Goal: Task Accomplishment & Management: Use online tool/utility

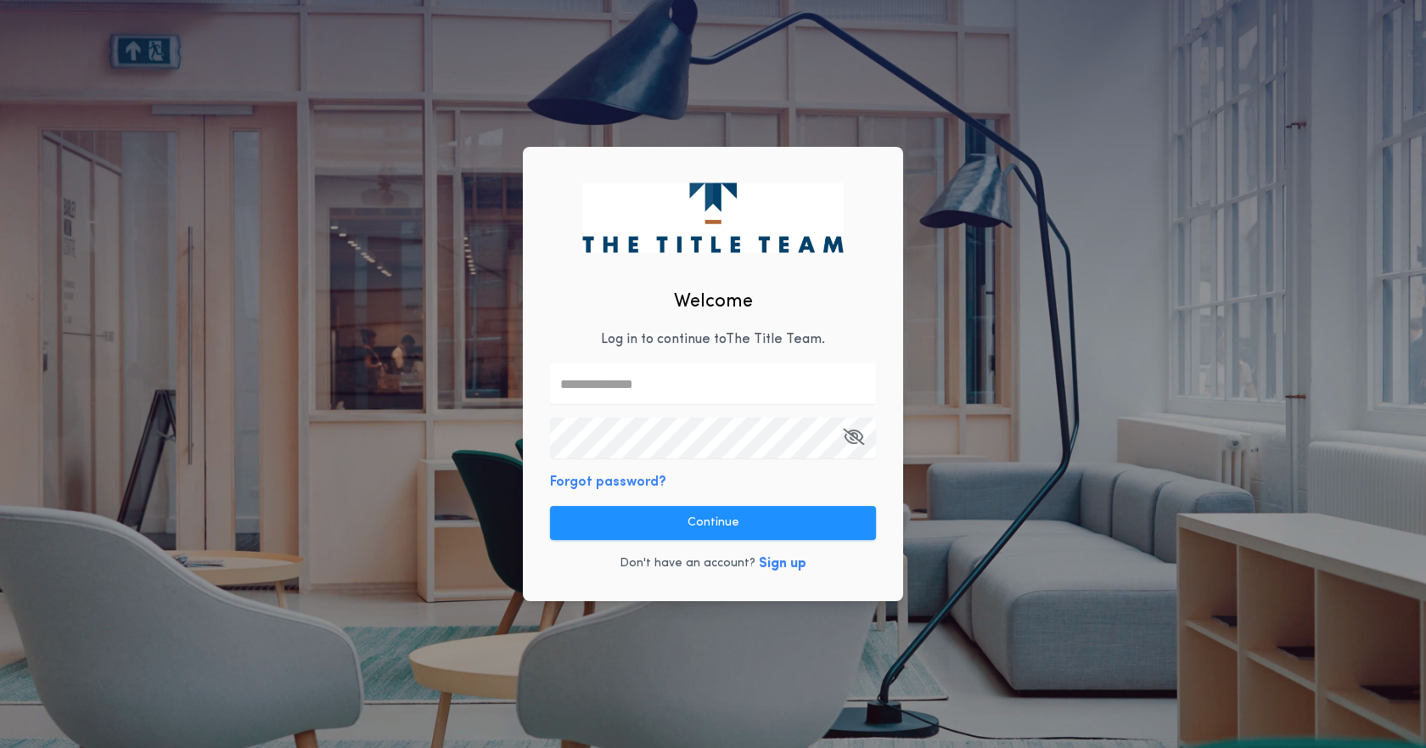
click at [594, 392] on input "text" at bounding box center [713, 383] width 326 height 41
type input "**********"
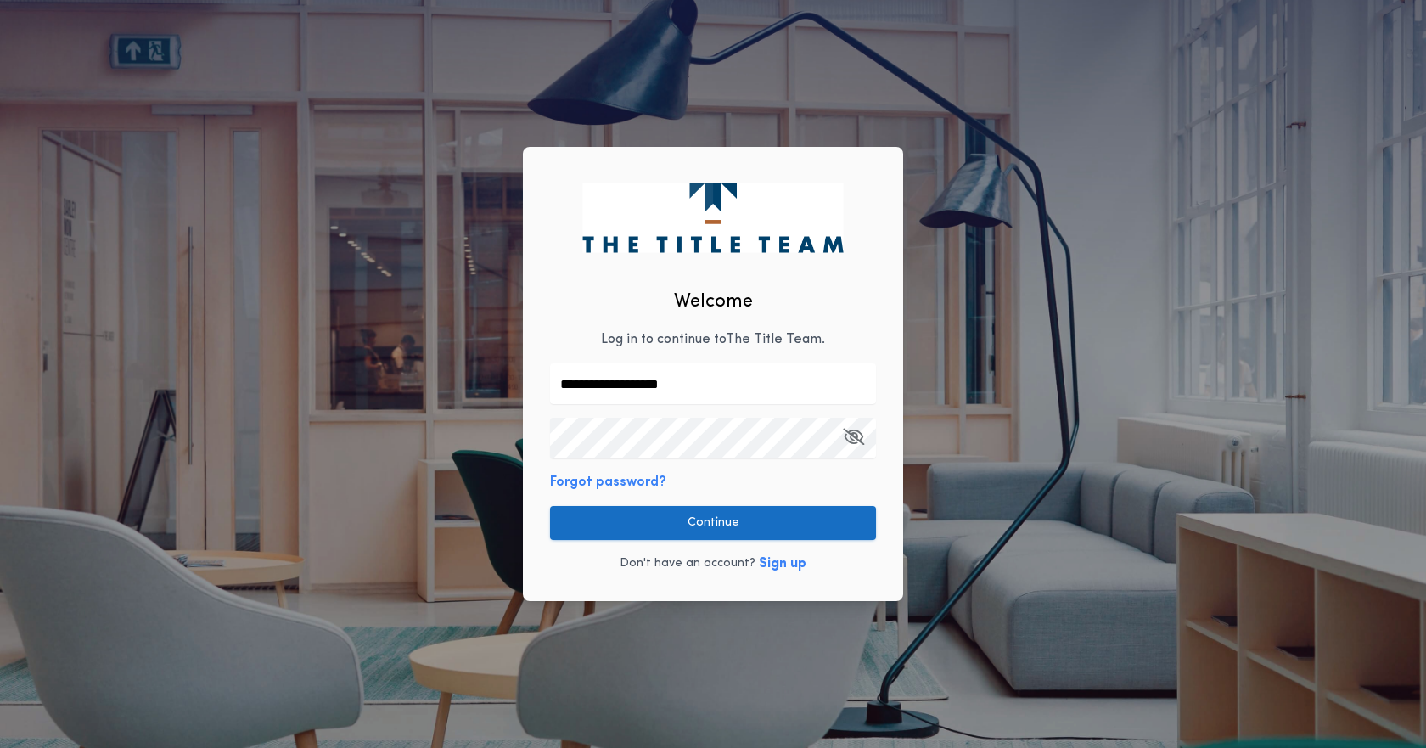
click at [672, 525] on button "Continue" at bounding box center [713, 523] width 326 height 34
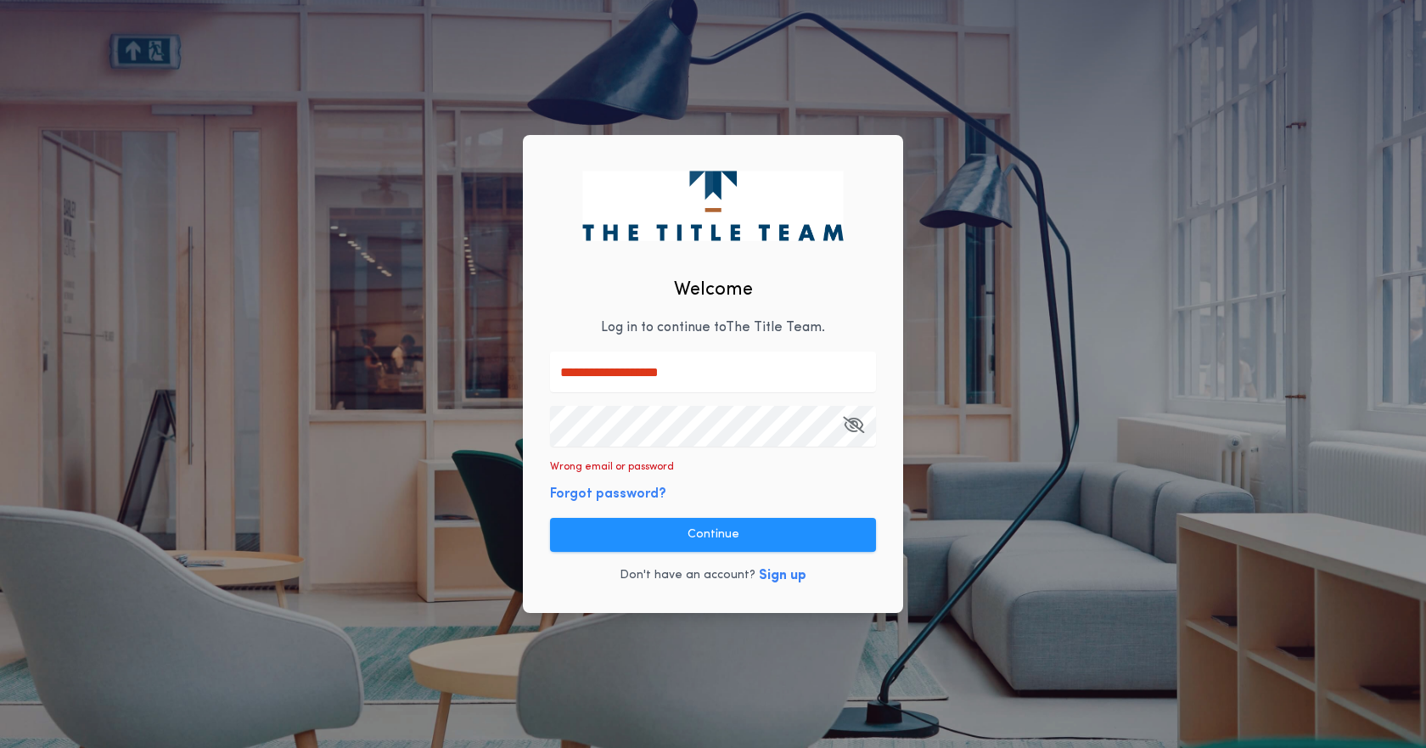
click at [520, 424] on div "**********" at bounding box center [713, 374] width 1426 height 748
click at [598, 529] on button "Continue" at bounding box center [713, 535] width 326 height 34
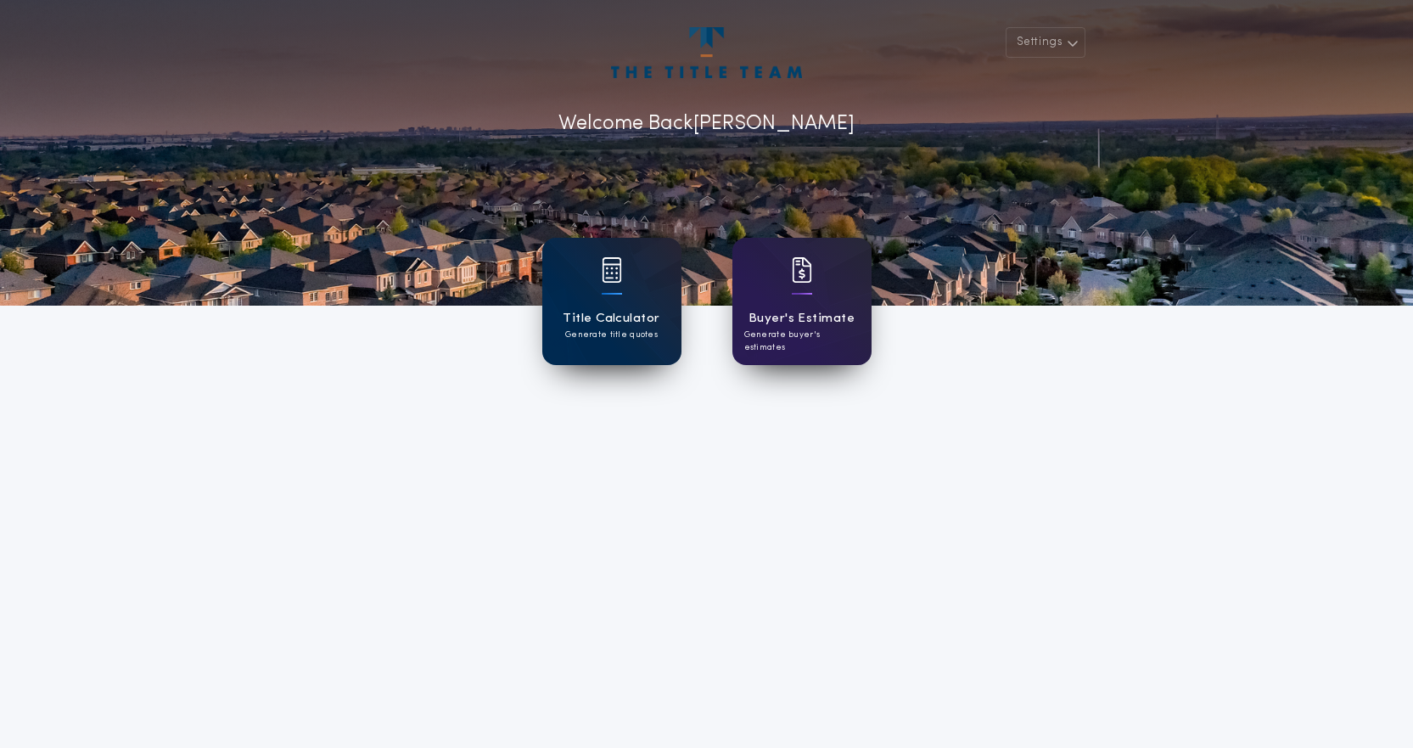
click at [628, 306] on div "Title Calculator Generate title quotes" at bounding box center [611, 301] width 139 height 127
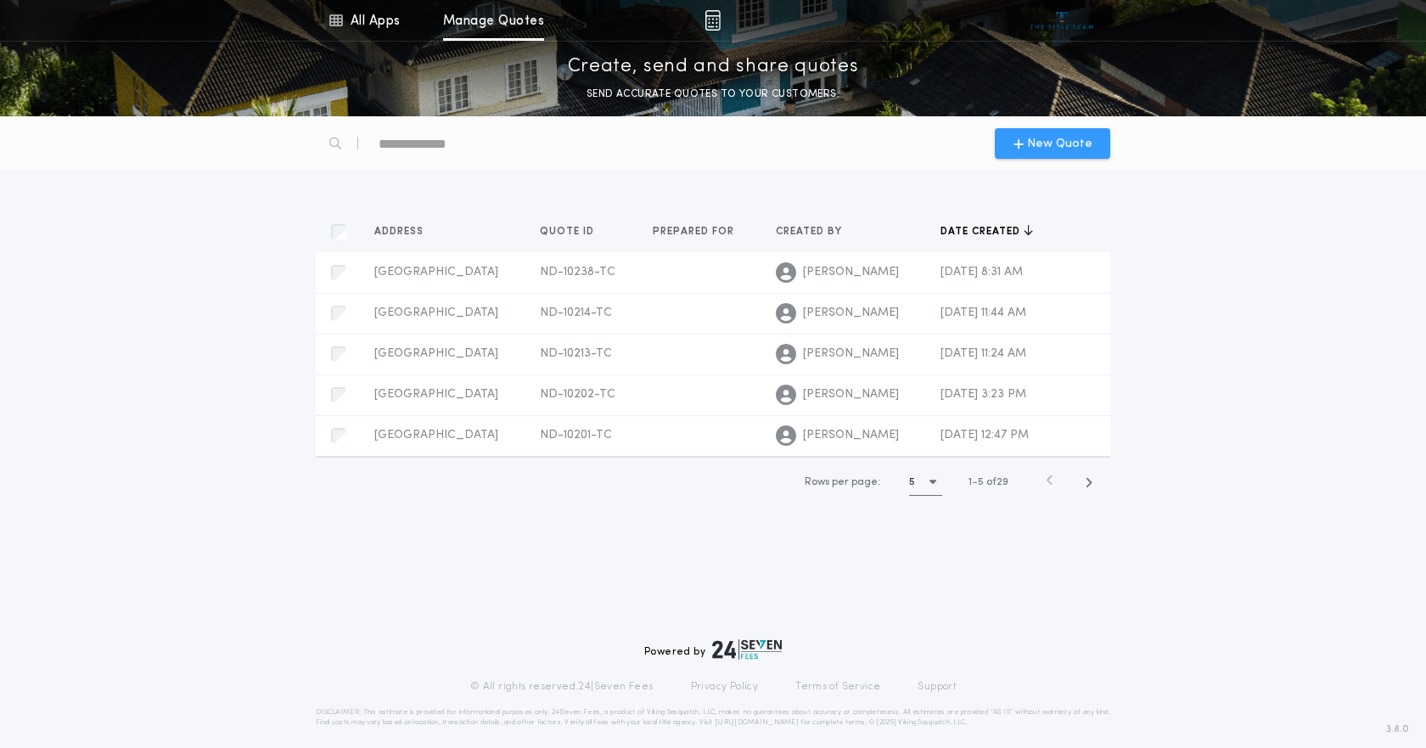
click at [1033, 131] on div "New Quote" at bounding box center [1052, 143] width 115 height 31
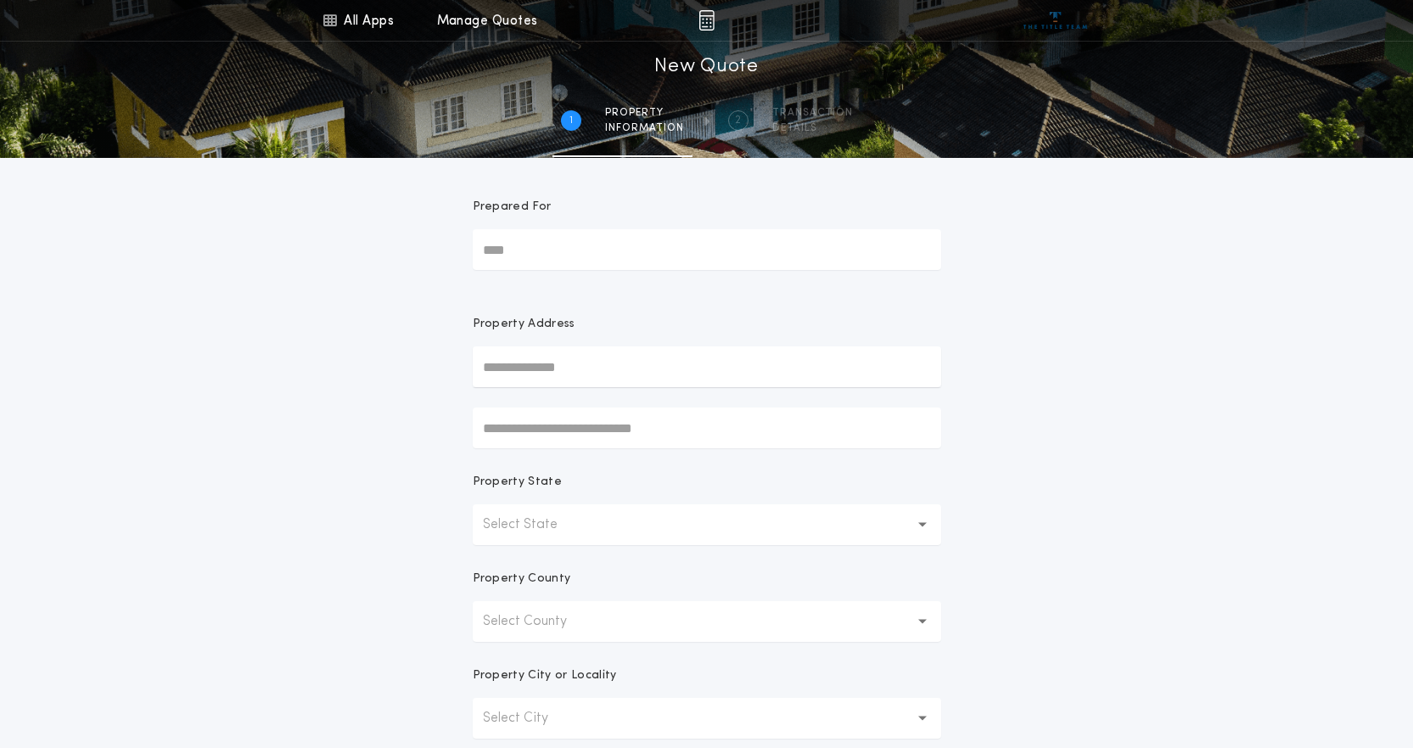
click at [921, 520] on icon "button" at bounding box center [923, 524] width 9 height 41
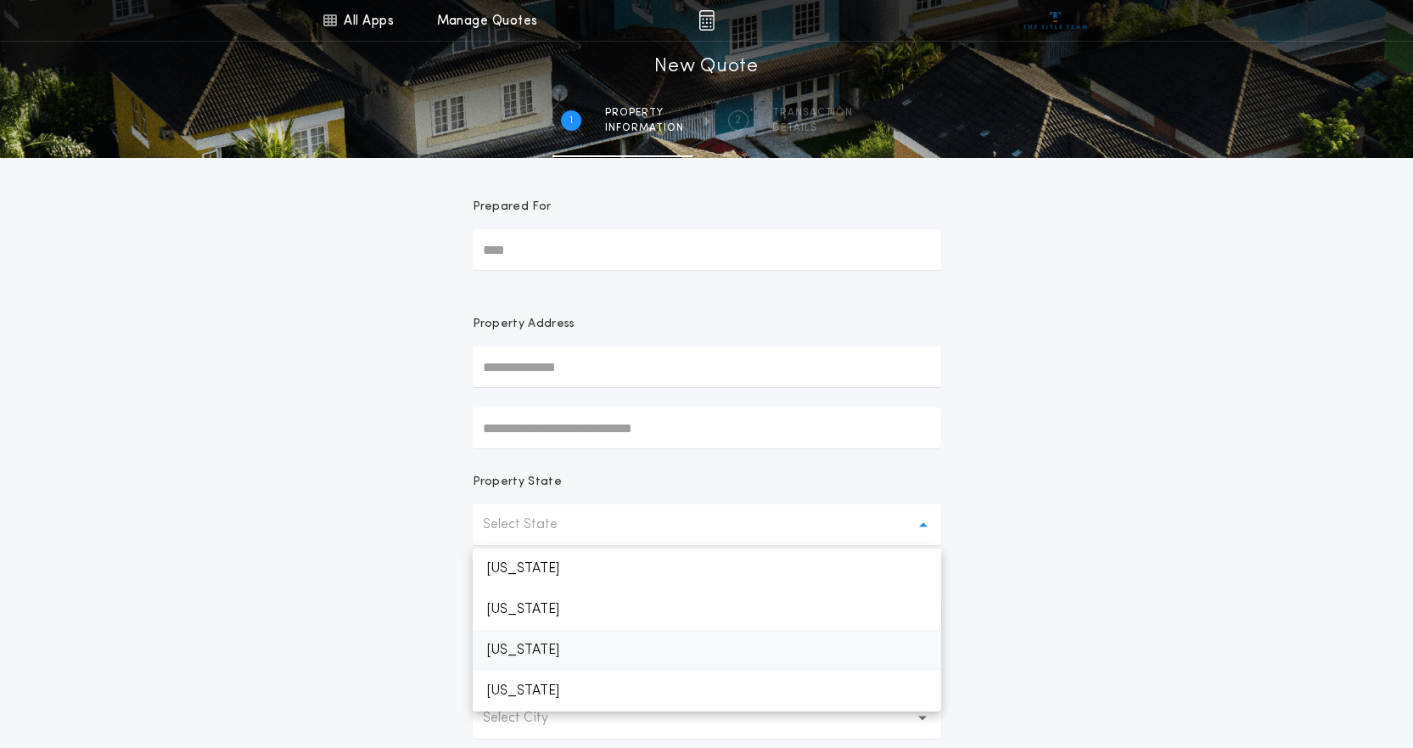
click at [631, 644] on p "[US_STATE]" at bounding box center [707, 650] width 469 height 41
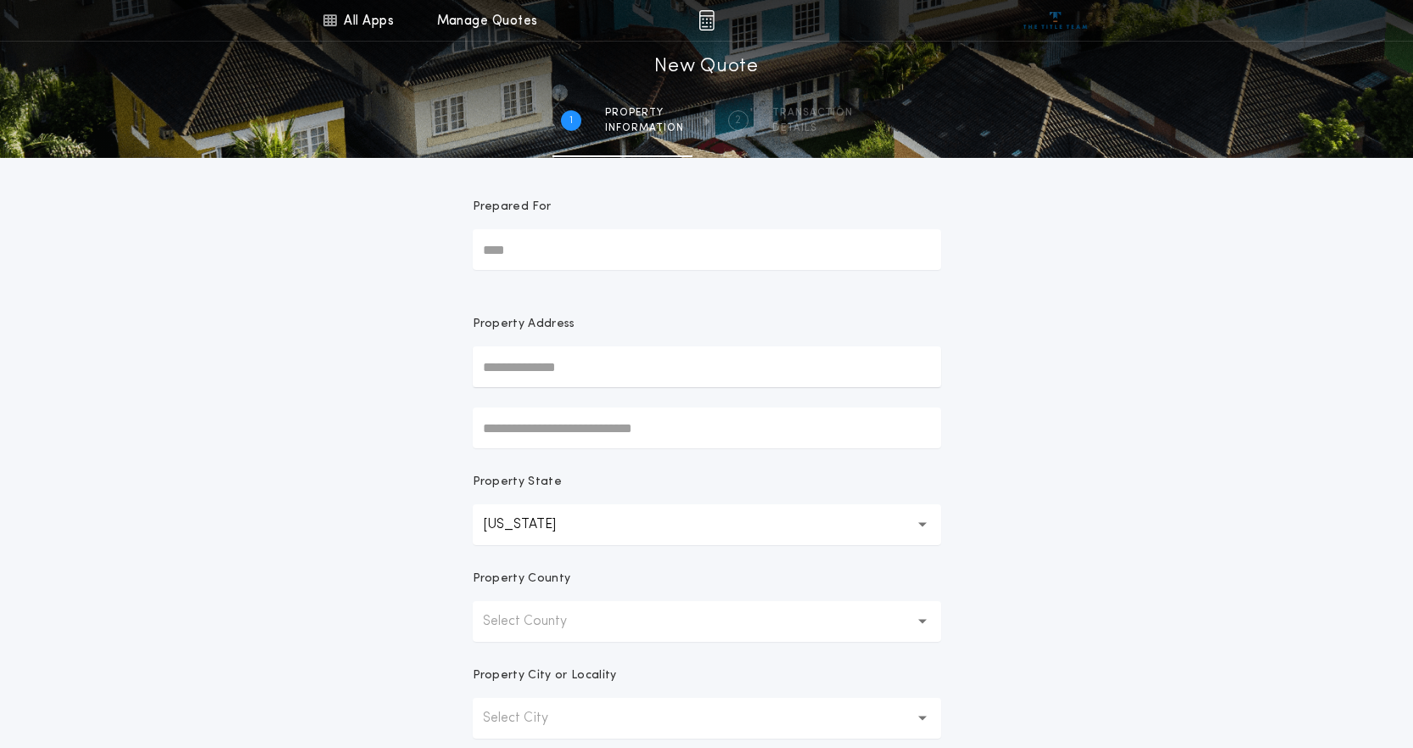
click at [918, 616] on button "Select County" at bounding box center [707, 621] width 469 height 41
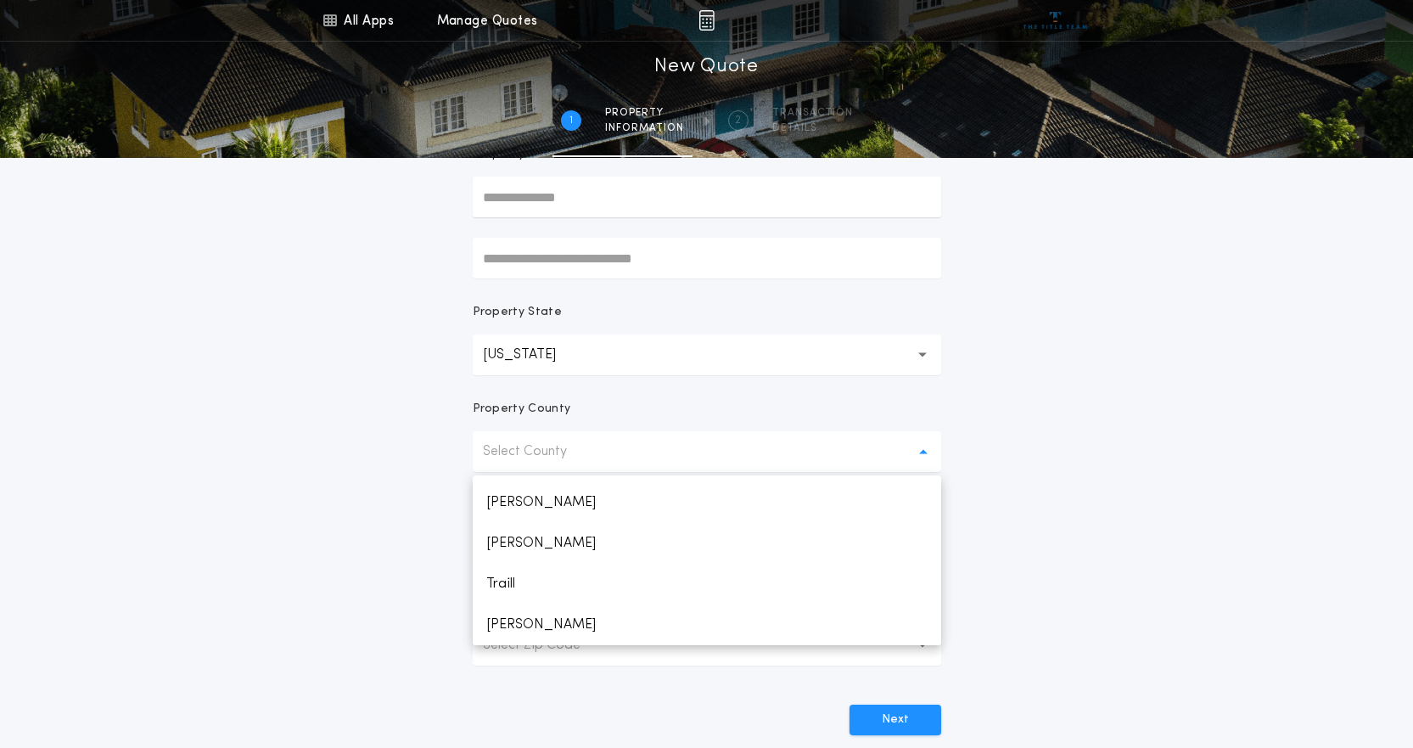
scroll to position [1990, 0]
click at [568, 624] on p "[PERSON_NAME]" at bounding box center [707, 624] width 469 height 41
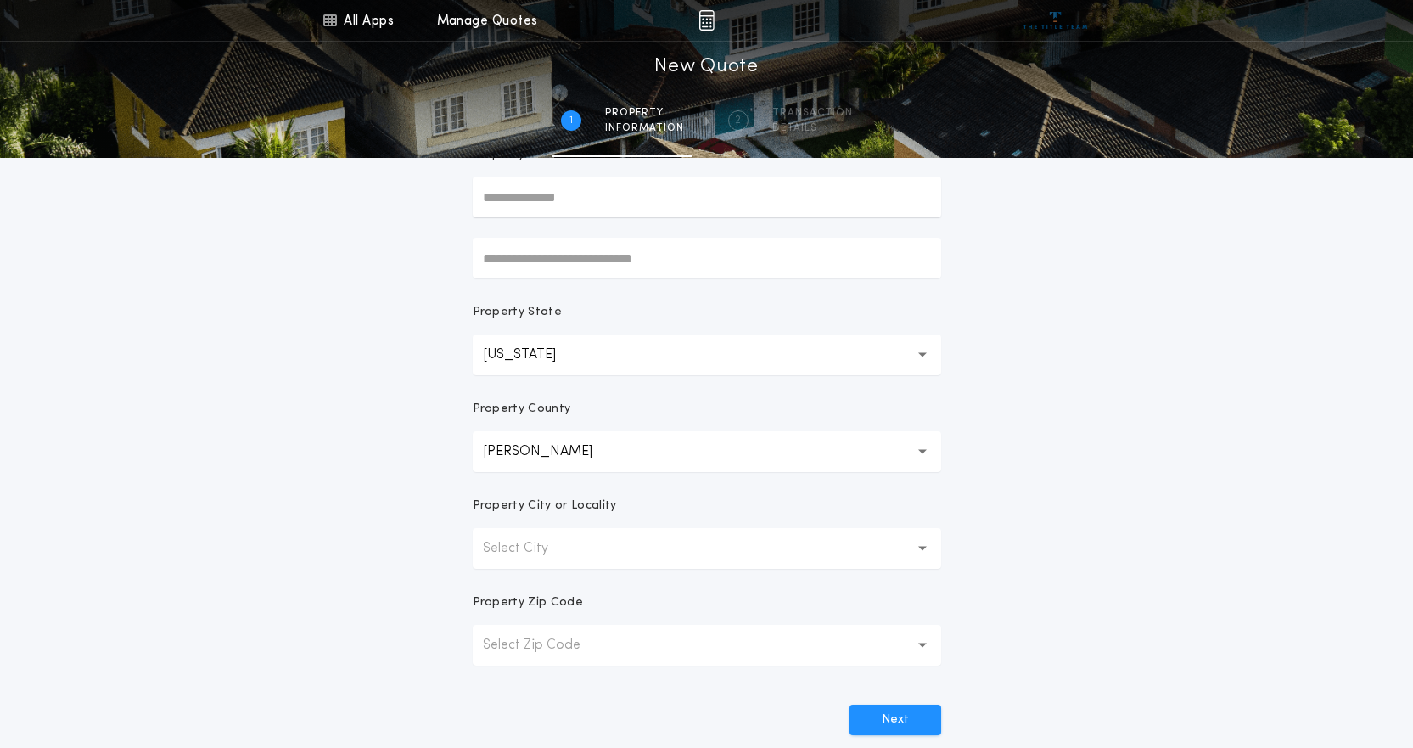
click at [917, 544] on button "Select City" at bounding box center [707, 548] width 469 height 41
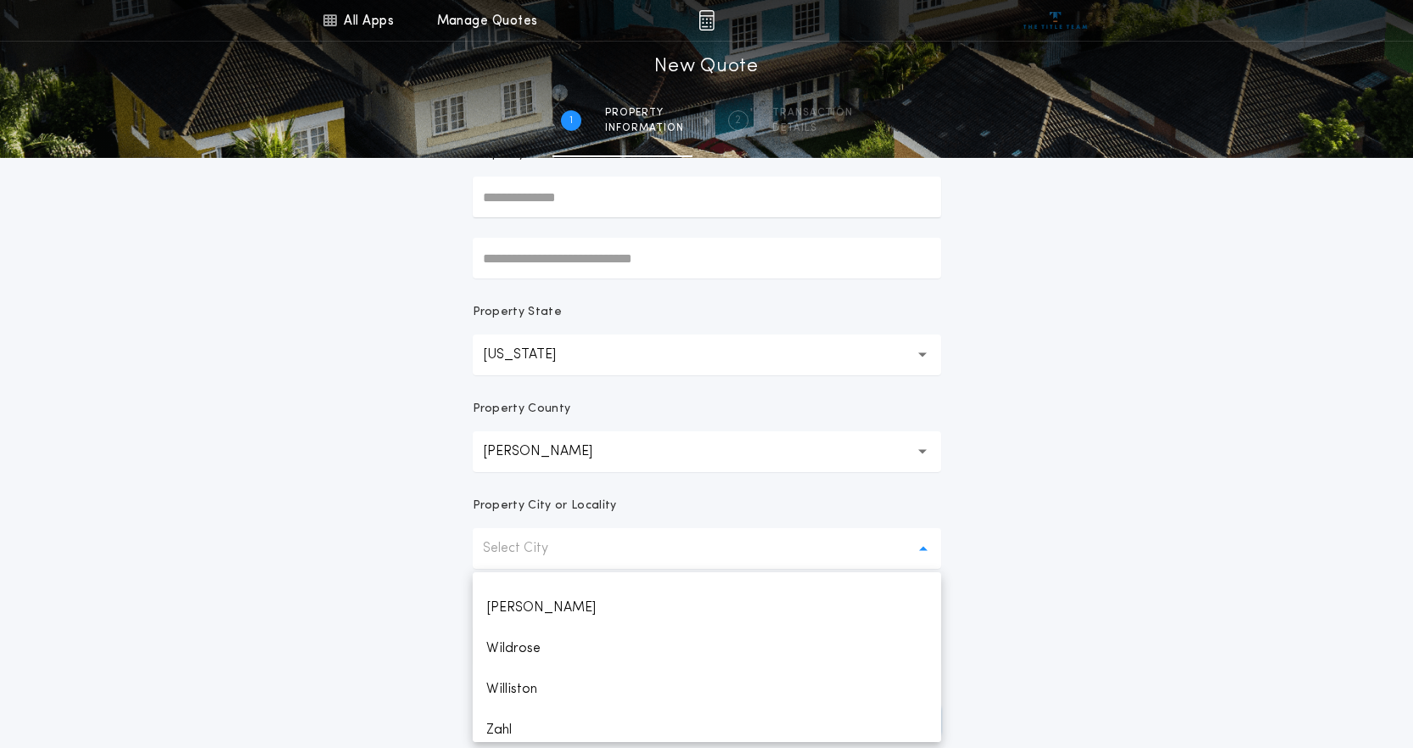
scroll to position [930, 0]
click at [570, 677] on p "Williston" at bounding box center [707, 680] width 469 height 41
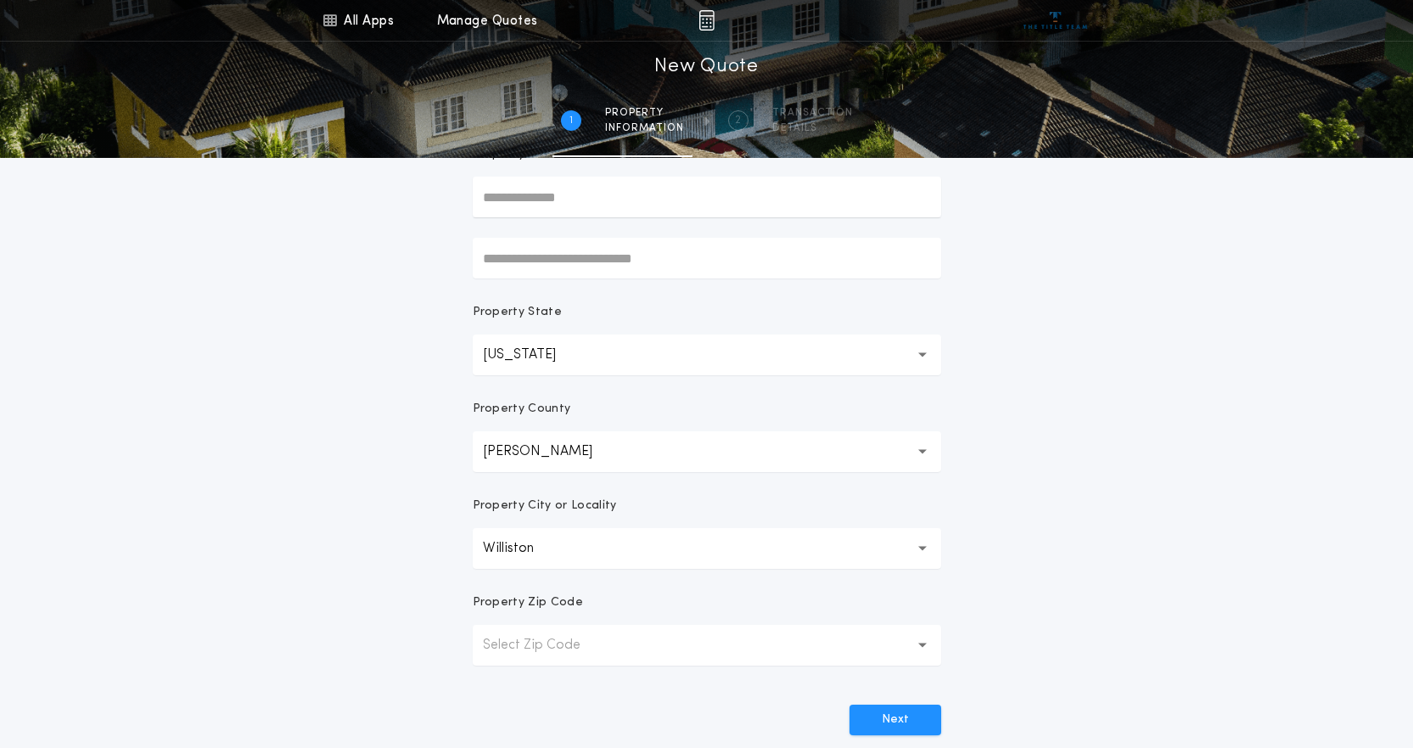
click at [599, 649] on p "Select Zip Code" at bounding box center [545, 645] width 125 height 20
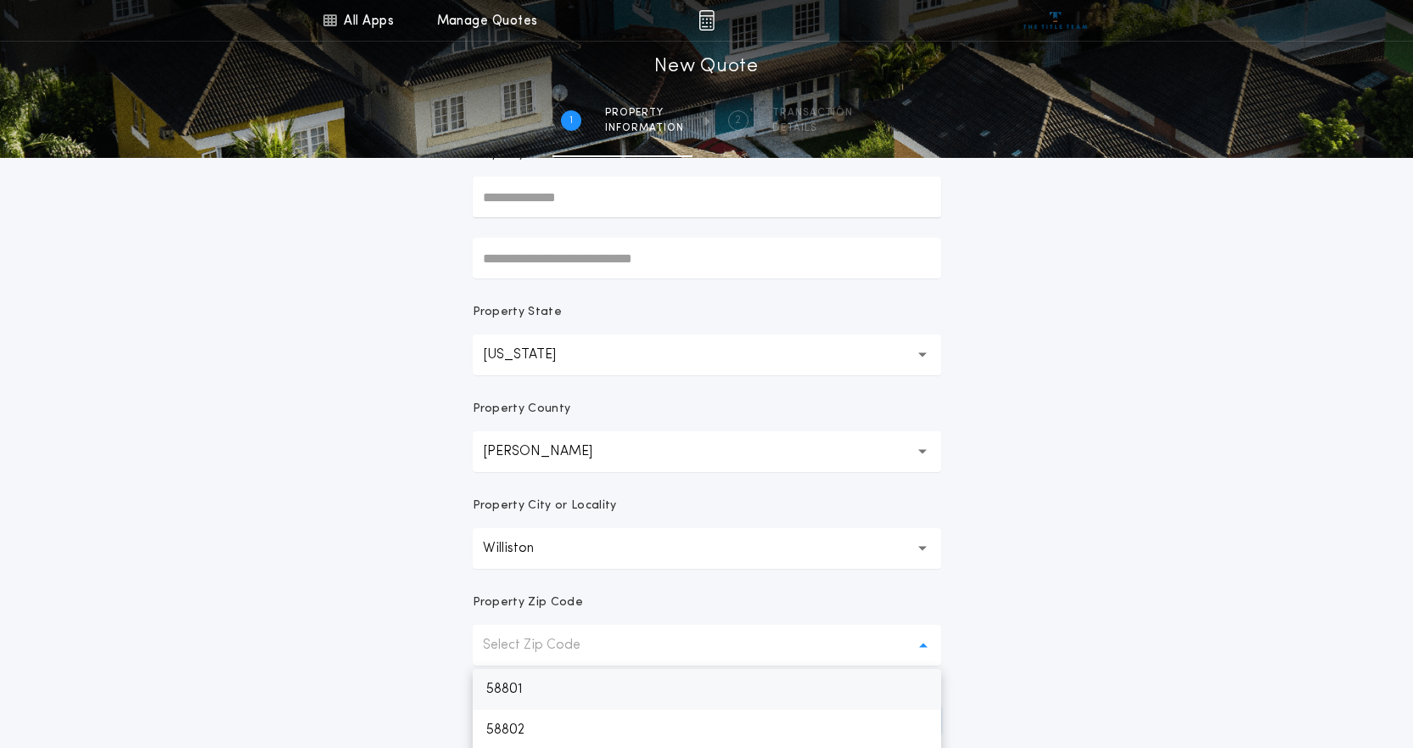
click at [543, 681] on p "58801" at bounding box center [707, 689] width 469 height 41
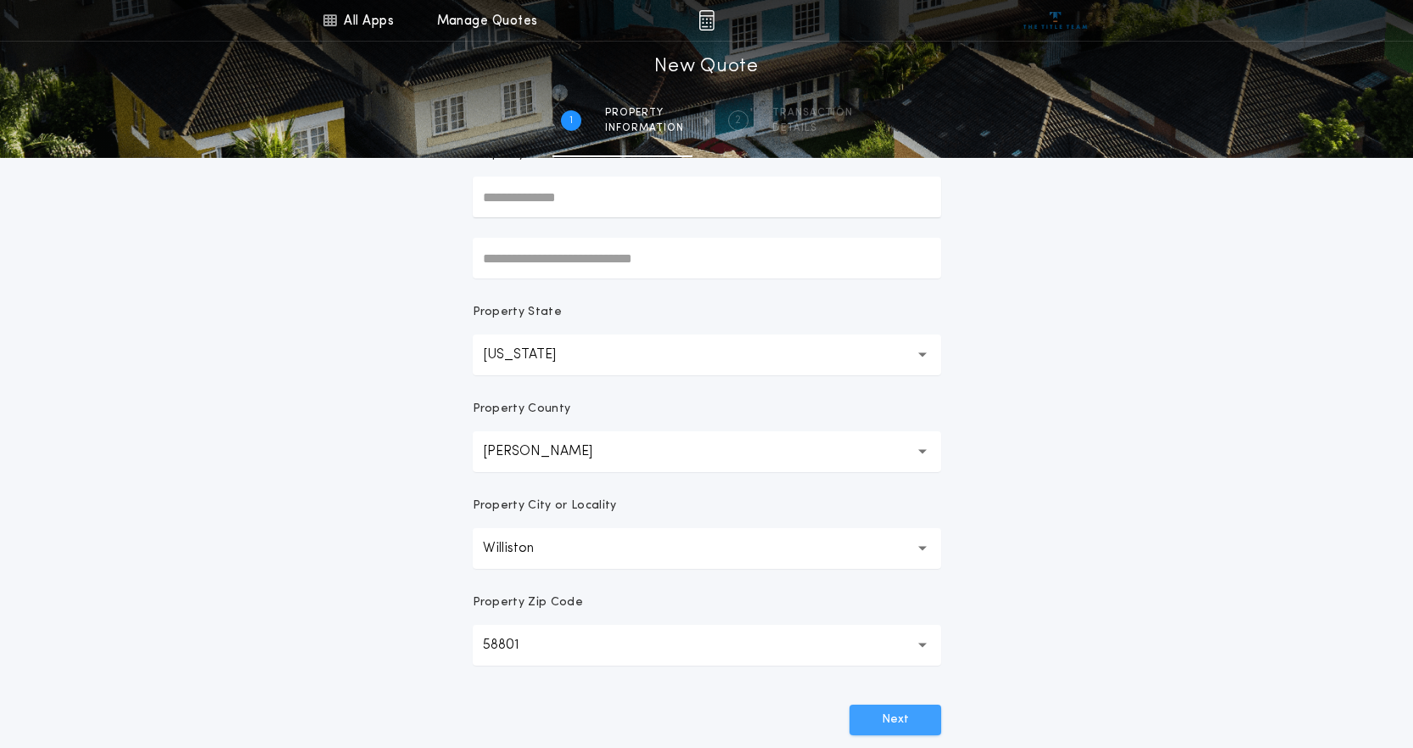
click at [908, 724] on button "Next" at bounding box center [896, 720] width 92 height 31
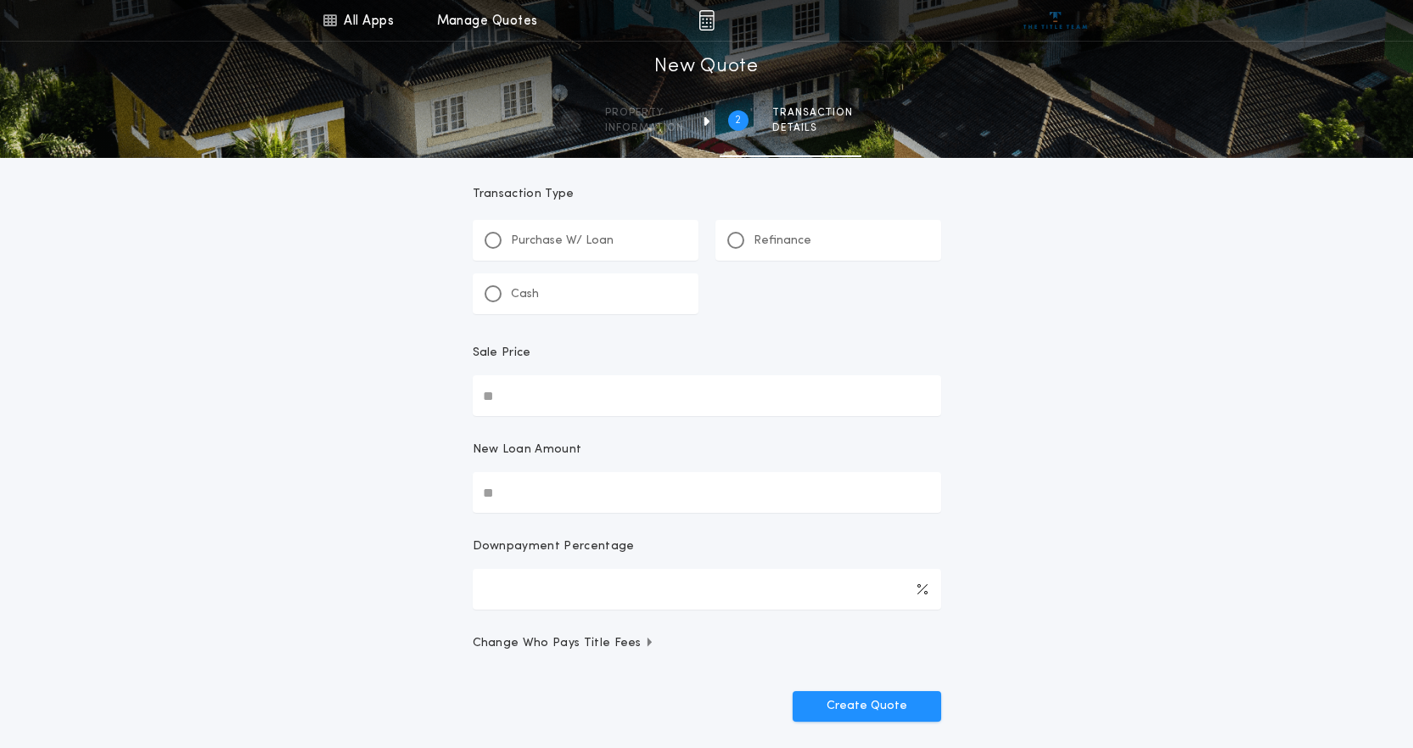
scroll to position [0, 0]
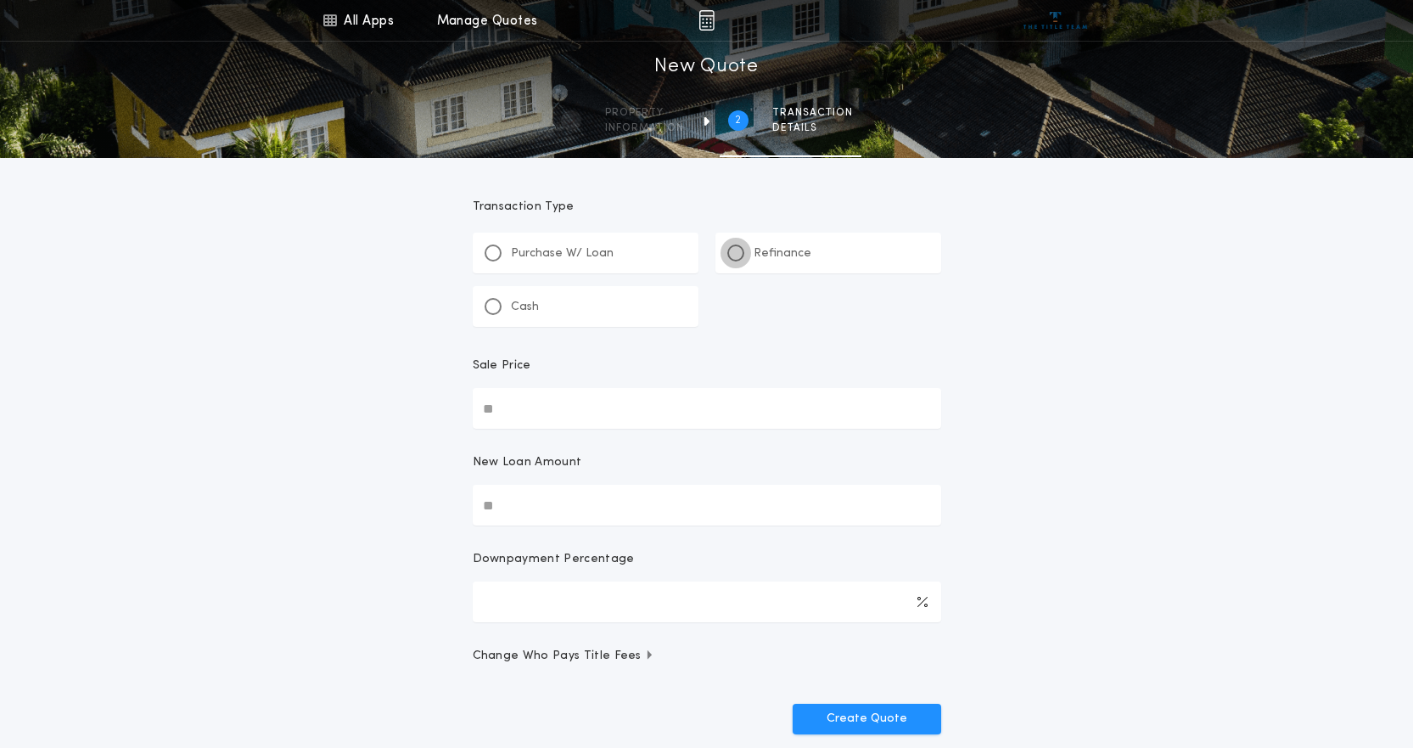
click at [738, 251] on div at bounding box center [736, 253] width 8 height 8
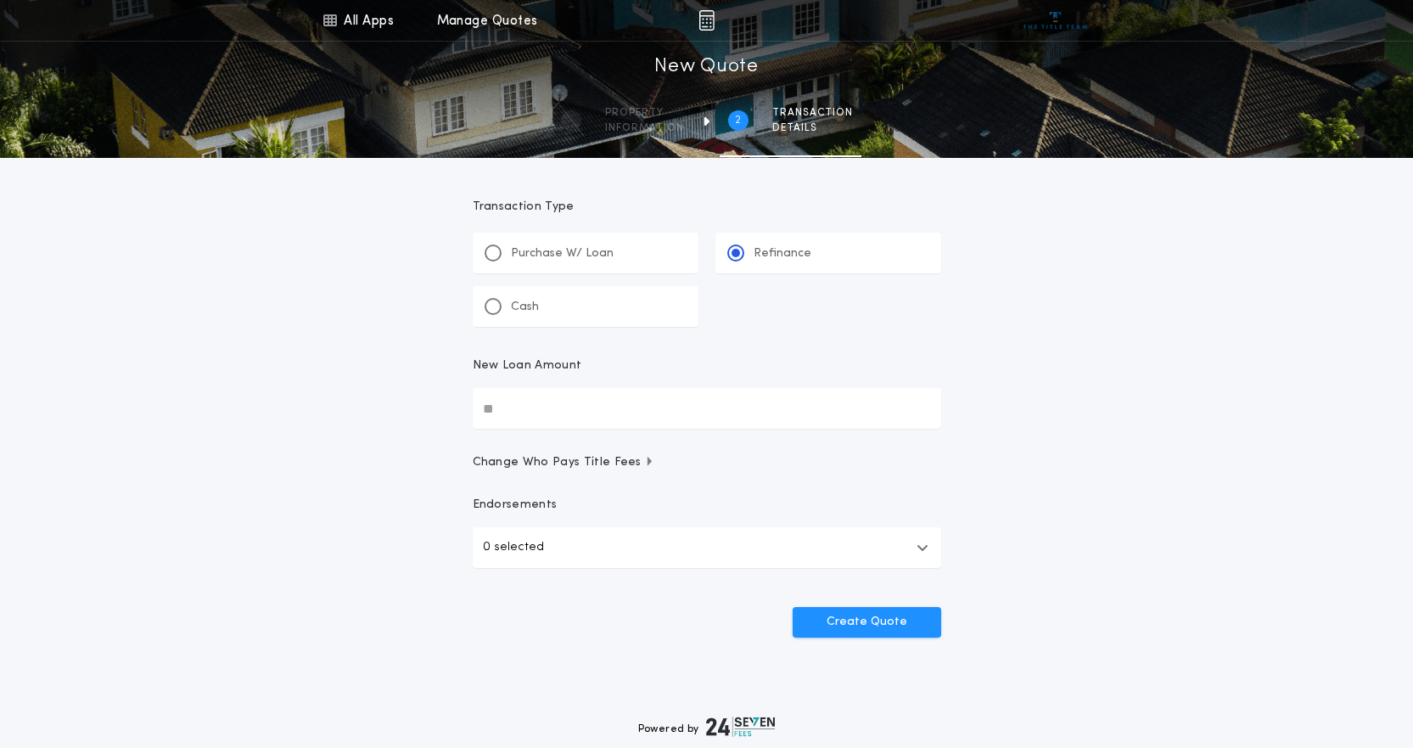
click at [553, 406] on input "New Loan Amount" at bounding box center [707, 408] width 469 height 41
type input "********"
click at [850, 615] on button "Create Quote" at bounding box center [867, 622] width 149 height 31
